Goal: Information Seeking & Learning: Learn about a topic

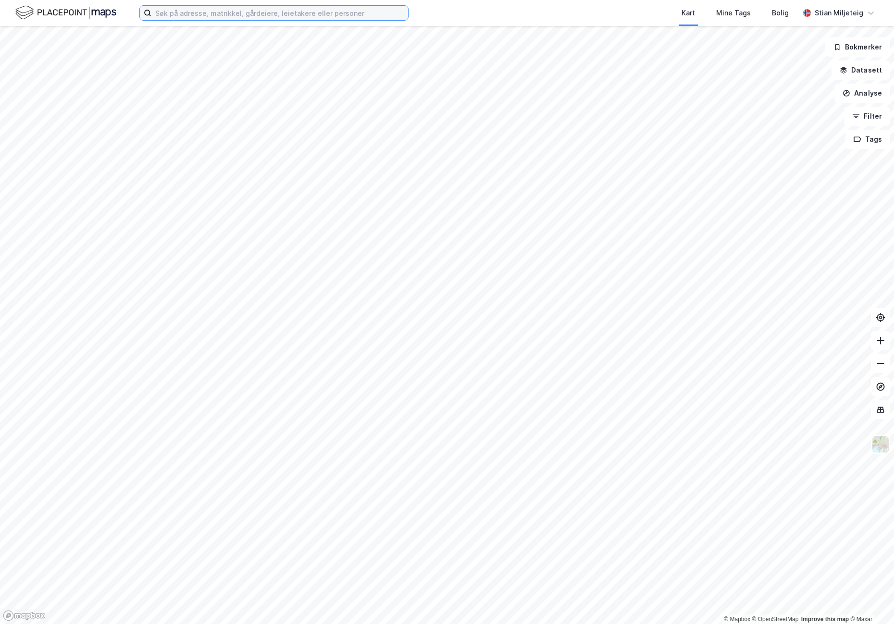
click at [284, 17] on input at bounding box center [279, 13] width 257 height 14
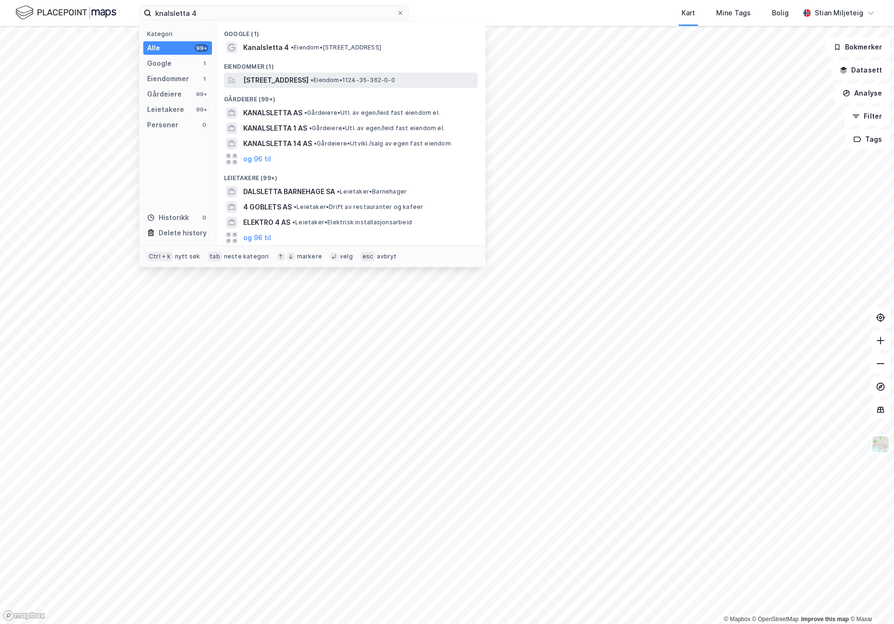
click at [275, 80] on span "[STREET_ADDRESS]" at bounding box center [275, 81] width 65 height 12
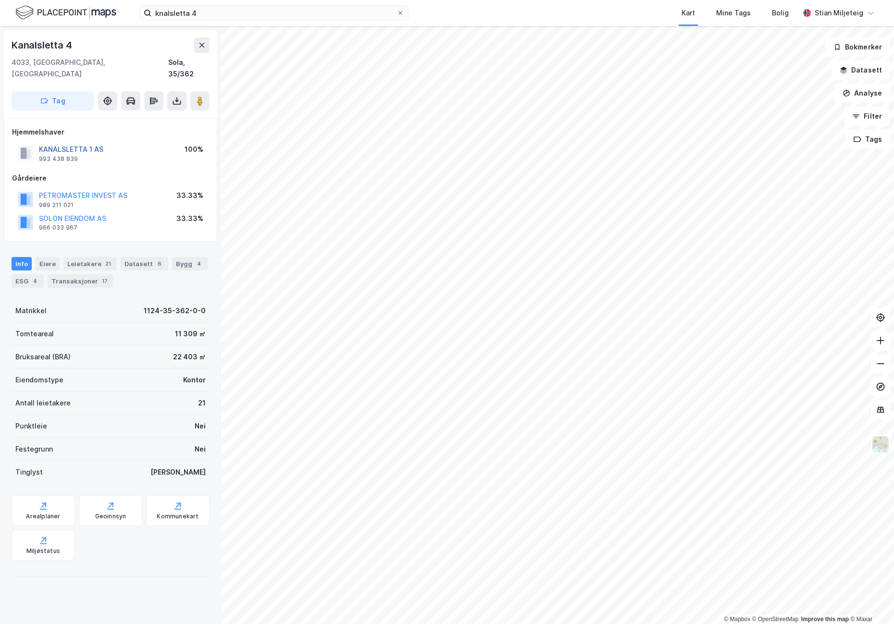
click at [0, 0] on button "KANALSLETTA 1 AS" at bounding box center [0, 0] width 0 height 0
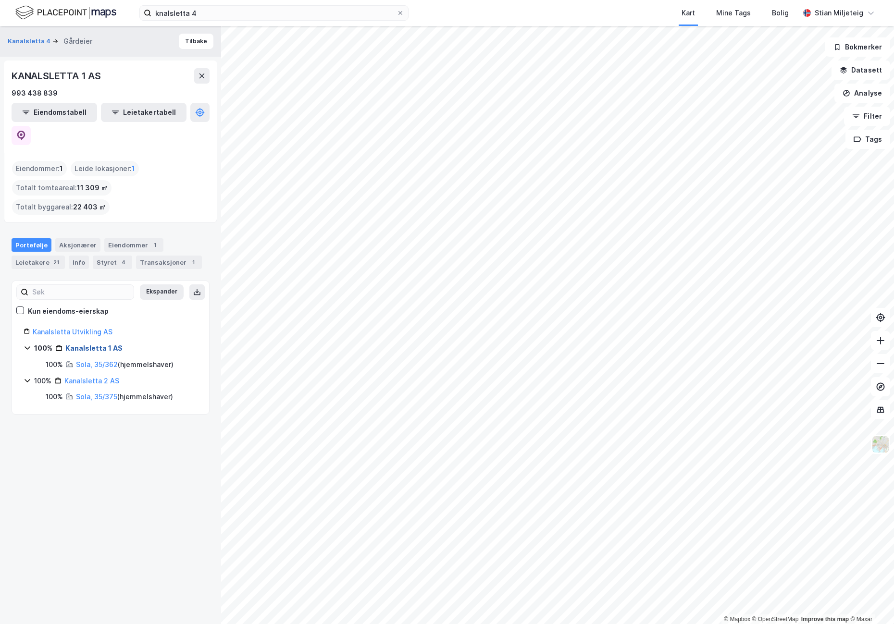
click at [95, 344] on link "Kanalsletta 1 AS" at bounding box center [93, 348] width 57 height 8
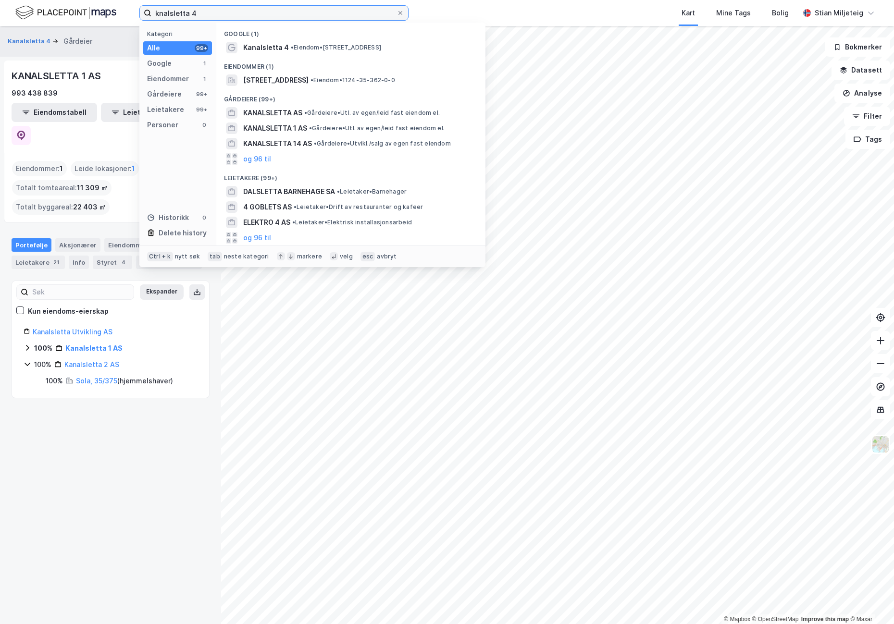
drag, startPoint x: 208, startPoint y: 13, endPoint x: 126, endPoint y: 15, distance: 81.7
click at [126, 15] on div "knalsletta 4 Kategori Alle 99+ Google 1 Eiendommer 1 Gårdeiere 99+ Leietakere 9…" at bounding box center [447, 13] width 894 height 26
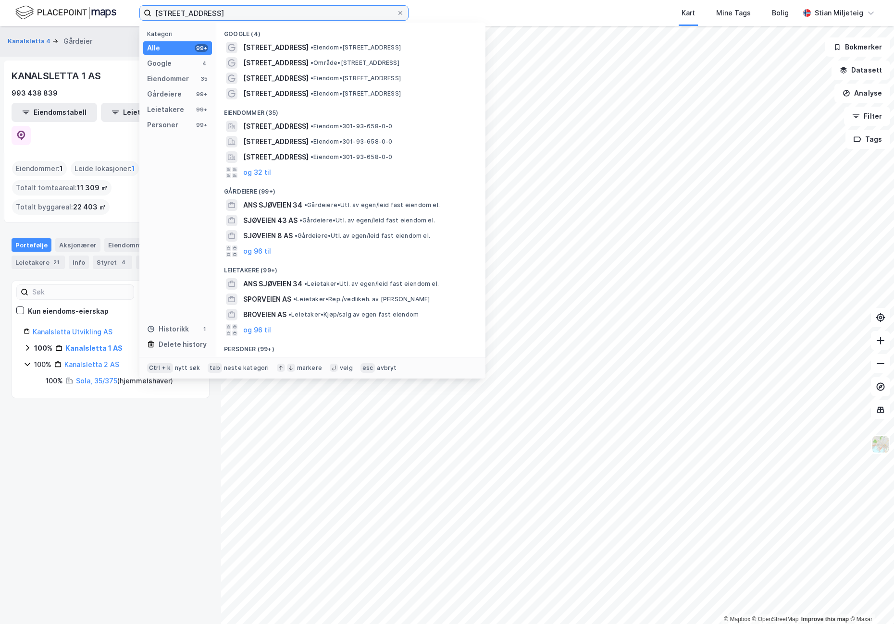
type input "[STREET_ADDRESS]"
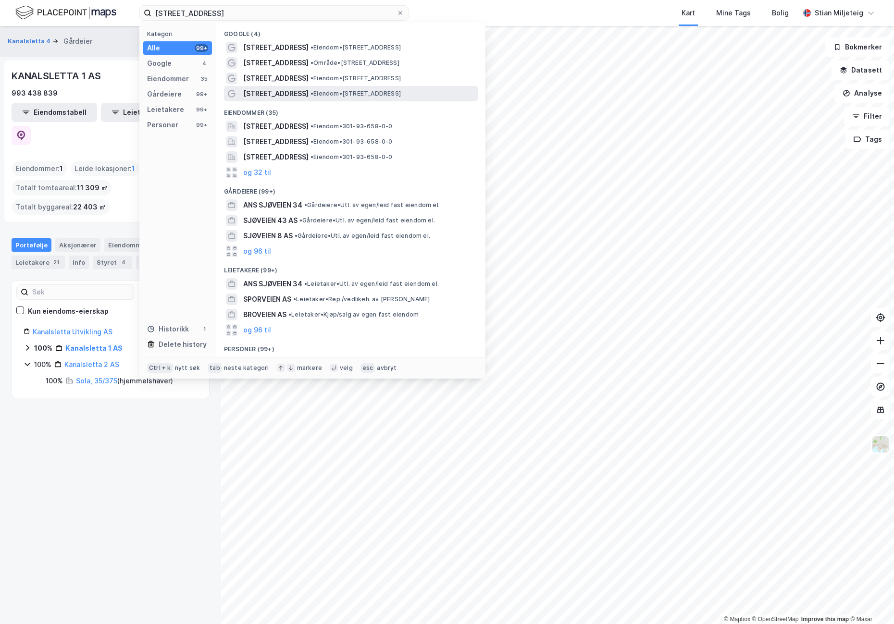
click at [332, 93] on span "• Eiendom • [STREET_ADDRESS]" at bounding box center [356, 94] width 90 height 8
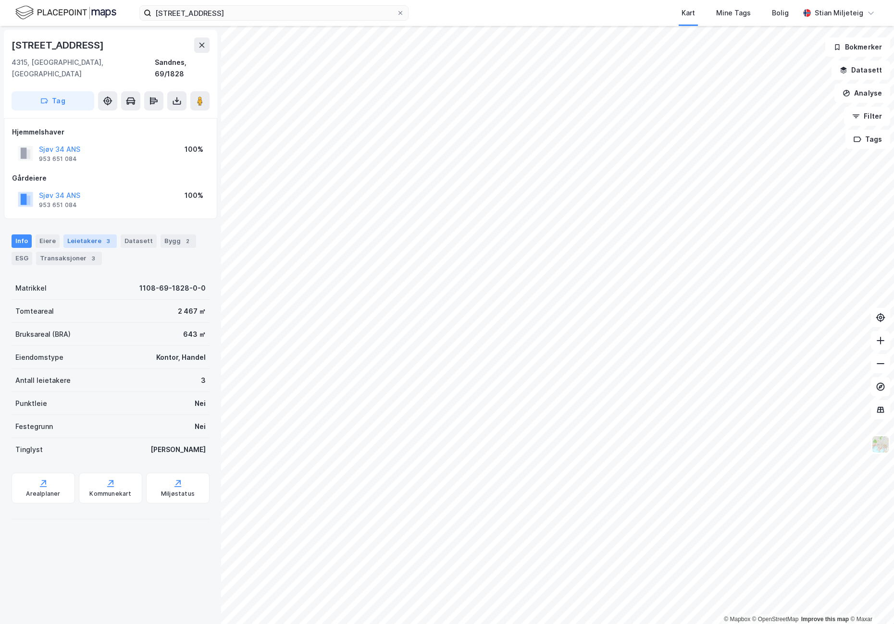
click at [90, 235] on div "Leietakere 3" at bounding box center [89, 241] width 53 height 13
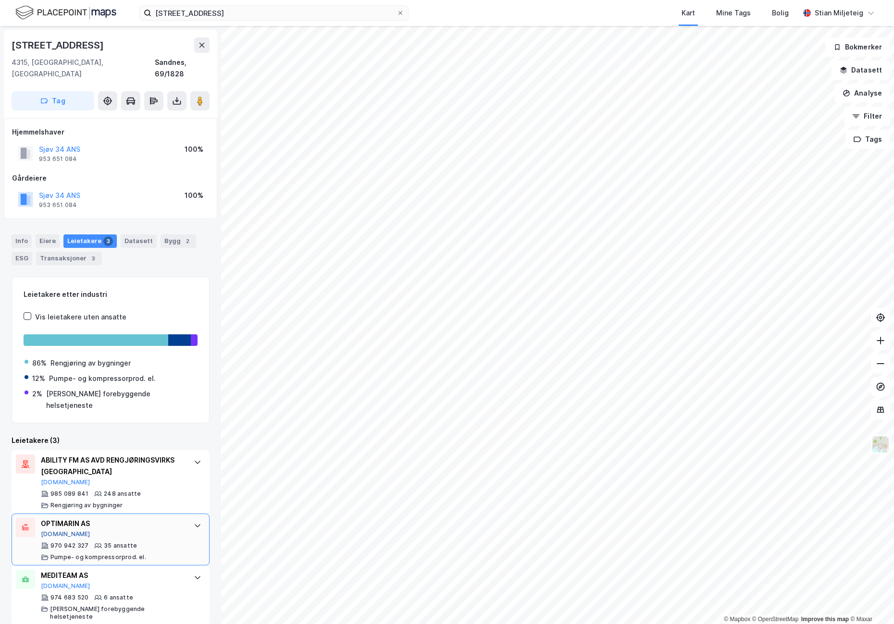
click at [55, 531] on button "[DOMAIN_NAME]" at bounding box center [66, 535] width 50 height 8
click at [53, 583] on button "[DOMAIN_NAME]" at bounding box center [66, 587] width 50 height 8
click at [0, 0] on button "Sjøv 34 ANS" at bounding box center [0, 0] width 0 height 0
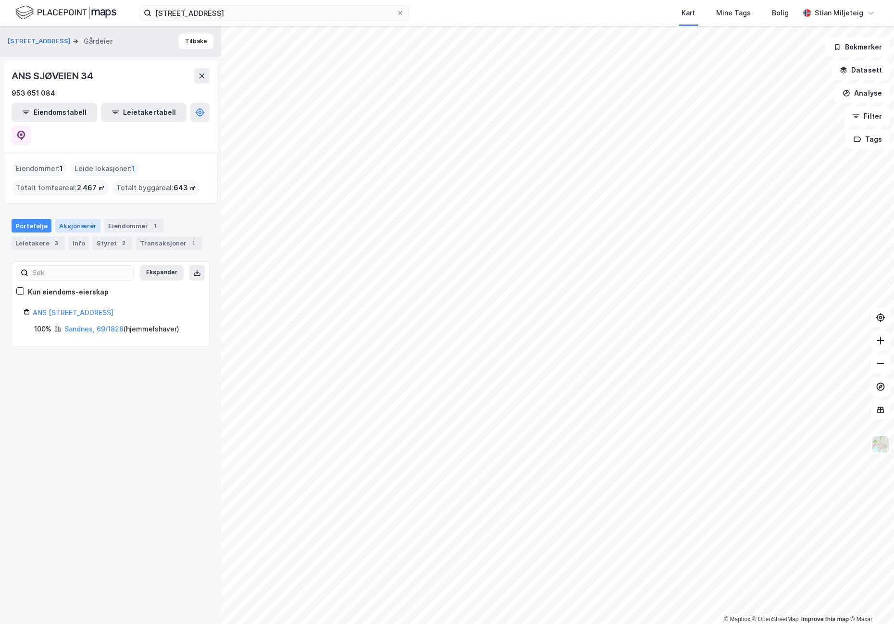
click at [68, 219] on div "Aksjonærer" at bounding box center [77, 225] width 45 height 13
click at [26, 219] on div "Portefølje" at bounding box center [32, 225] width 40 height 13
click at [42, 236] on div "Leietakere 3" at bounding box center [38, 242] width 53 height 13
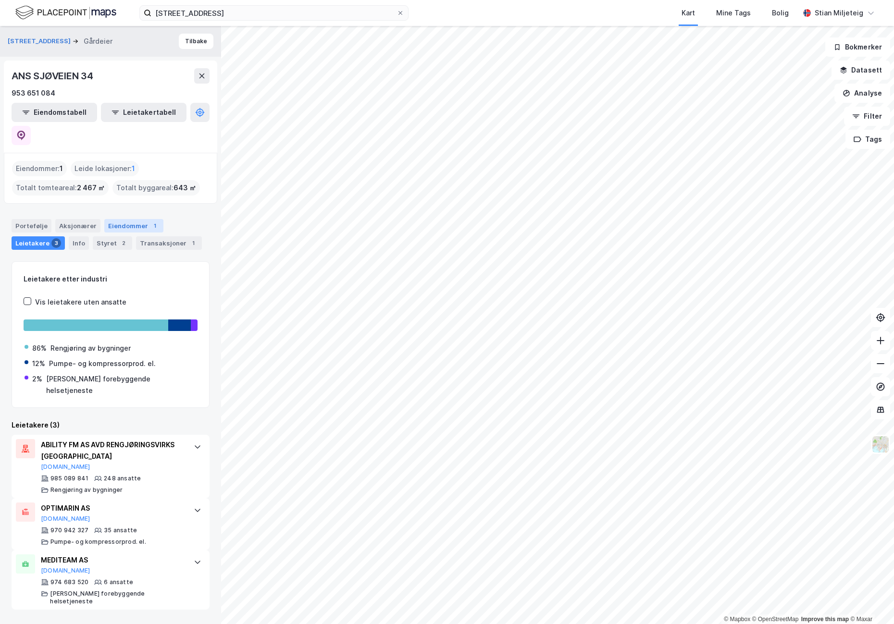
click at [128, 219] on div "Eiendommer 1" at bounding box center [133, 225] width 59 height 13
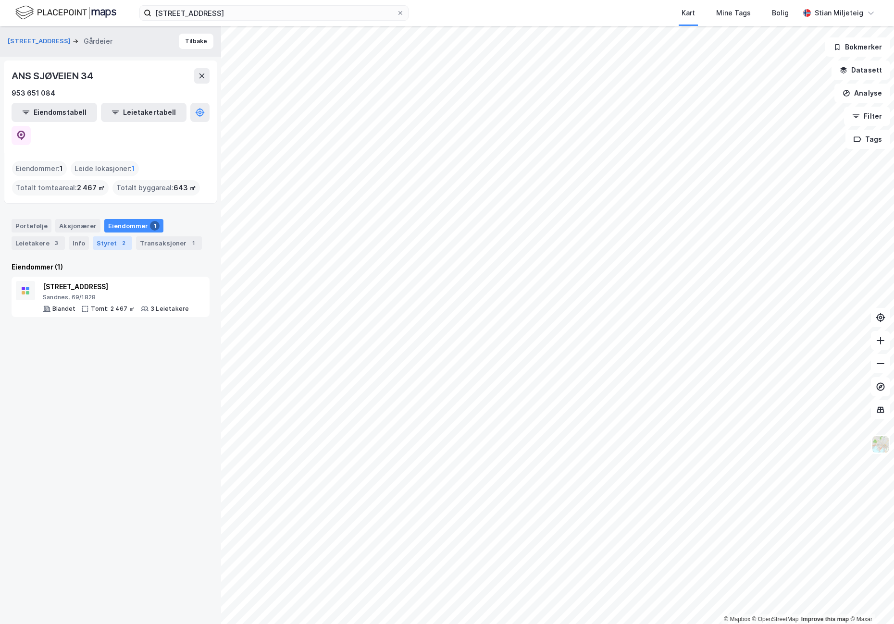
click at [119, 238] on div "2" at bounding box center [124, 243] width 10 height 10
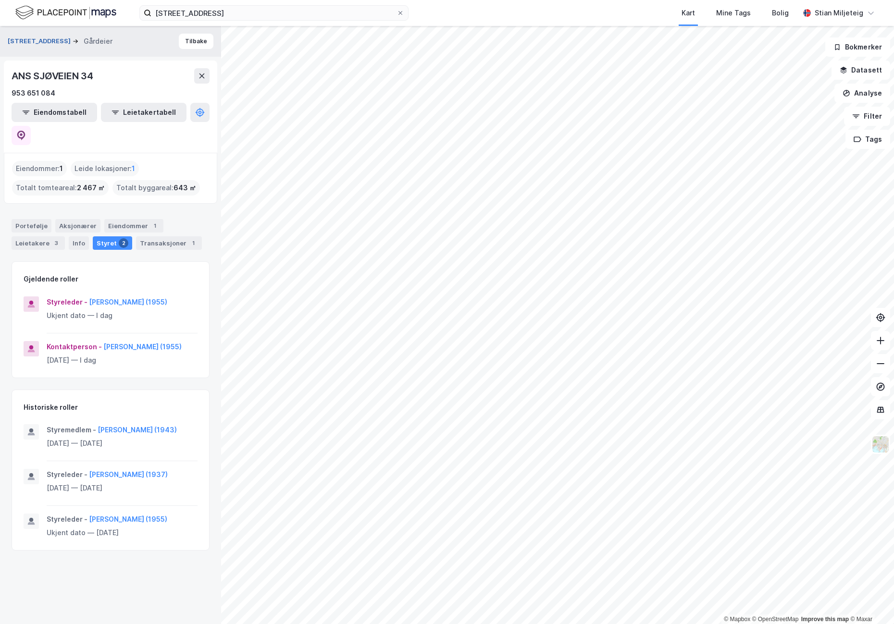
click at [20, 41] on button "[STREET_ADDRESS]" at bounding box center [40, 42] width 65 height 10
